Goal: Navigation & Orientation: Understand site structure

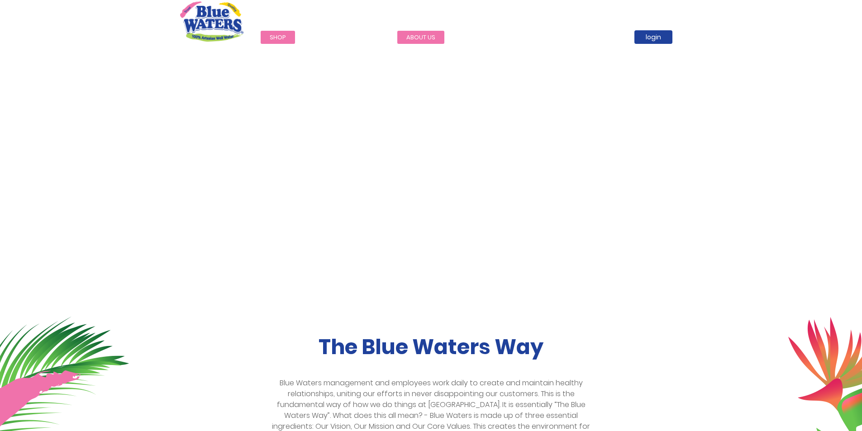
click at [423, 37] on link "about us" at bounding box center [420, 37] width 47 height 13
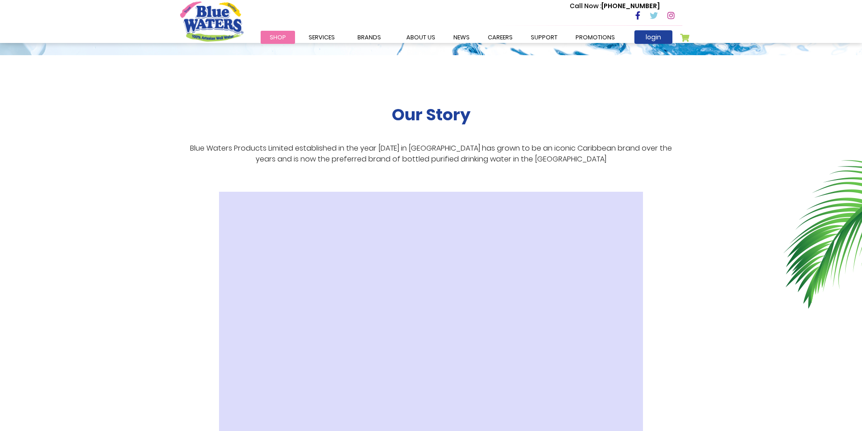
scroll to position [136, 0]
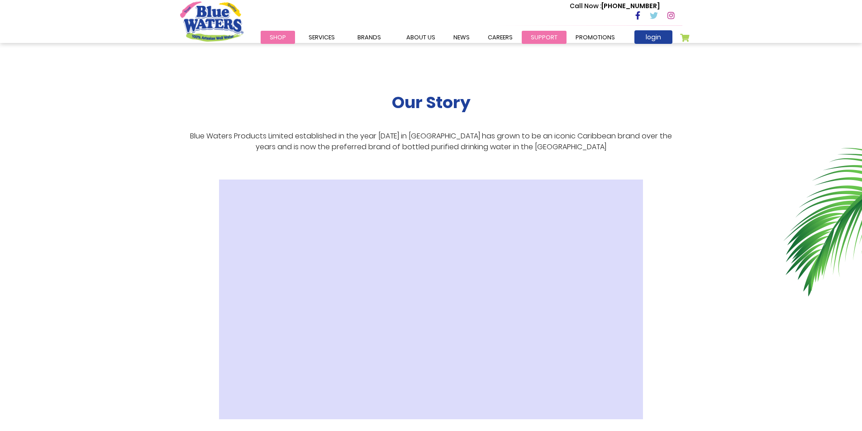
click at [541, 34] on link "support" at bounding box center [544, 37] width 45 height 13
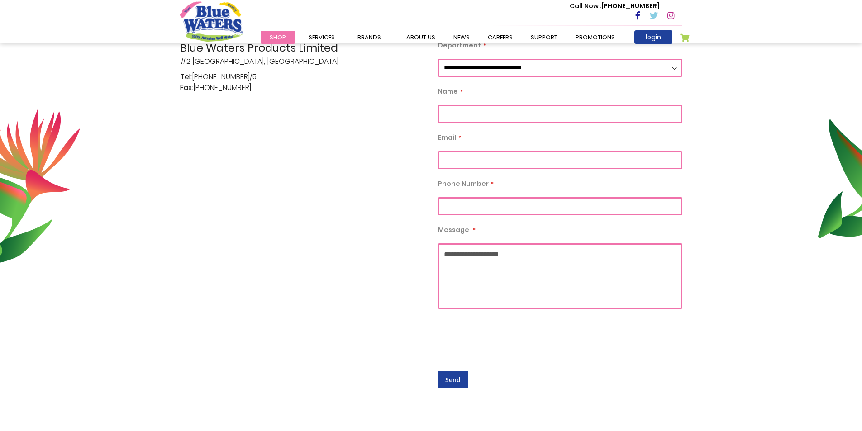
scroll to position [181, 0]
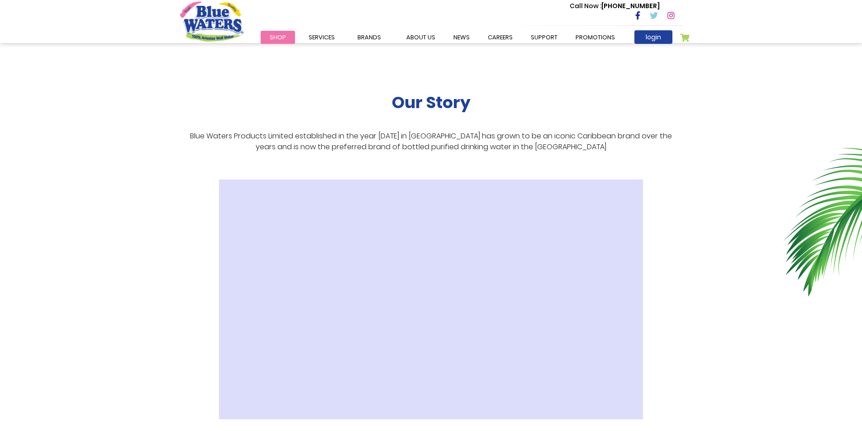
scroll to position [136, 0]
click at [453, 36] on link "News" at bounding box center [462, 37] width 34 height 13
